Goal: Information Seeking & Learning: Learn about a topic

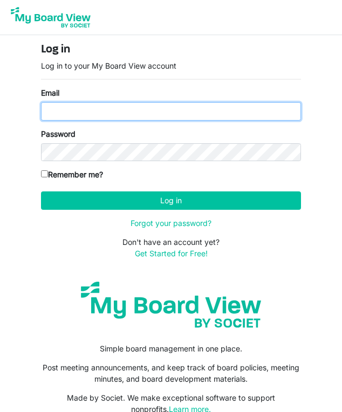
type input "[EMAIL_ADDRESS][DOMAIN_NAME]"
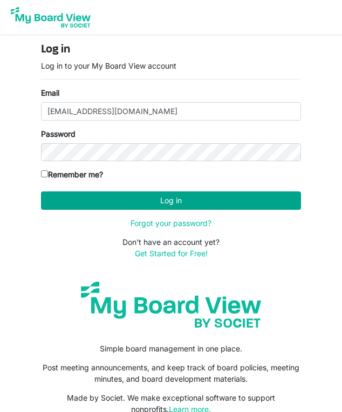
click at [143, 200] on button "Log in" at bounding box center [171, 200] width 260 height 18
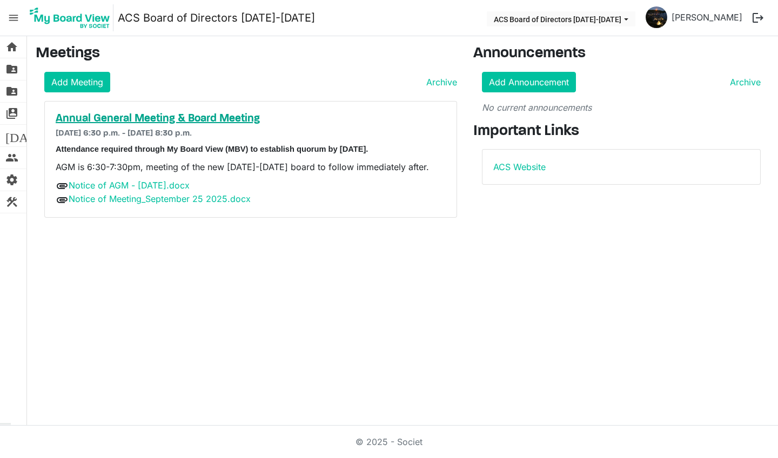
click at [131, 120] on h5 "Annual General Meeting & Board Meeting" at bounding box center [251, 118] width 390 height 13
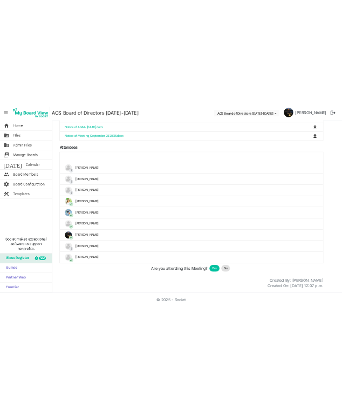
scroll to position [276, 0]
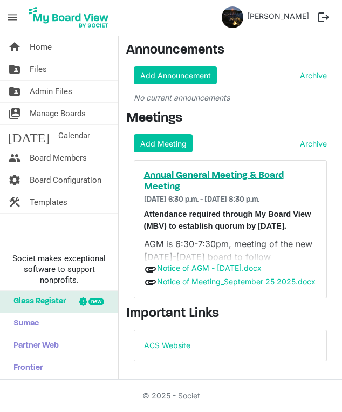
click at [200, 177] on h5 "Annual General Meeting & Board Meeting" at bounding box center [230, 181] width 173 height 23
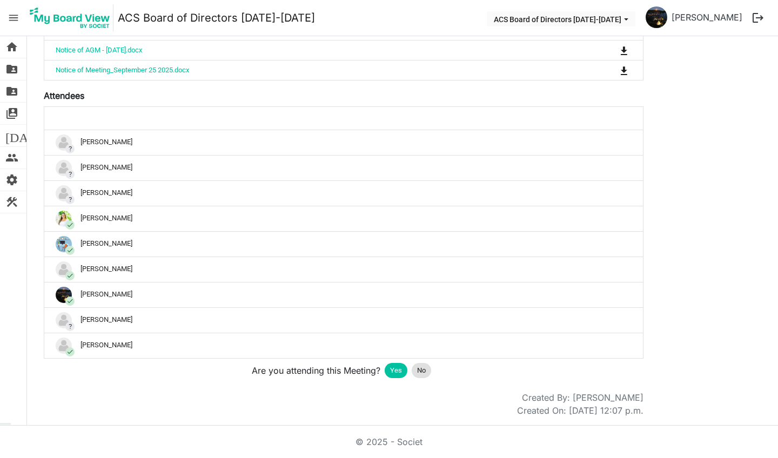
scroll to position [276, 0]
